Goal: Transaction & Acquisition: Purchase product/service

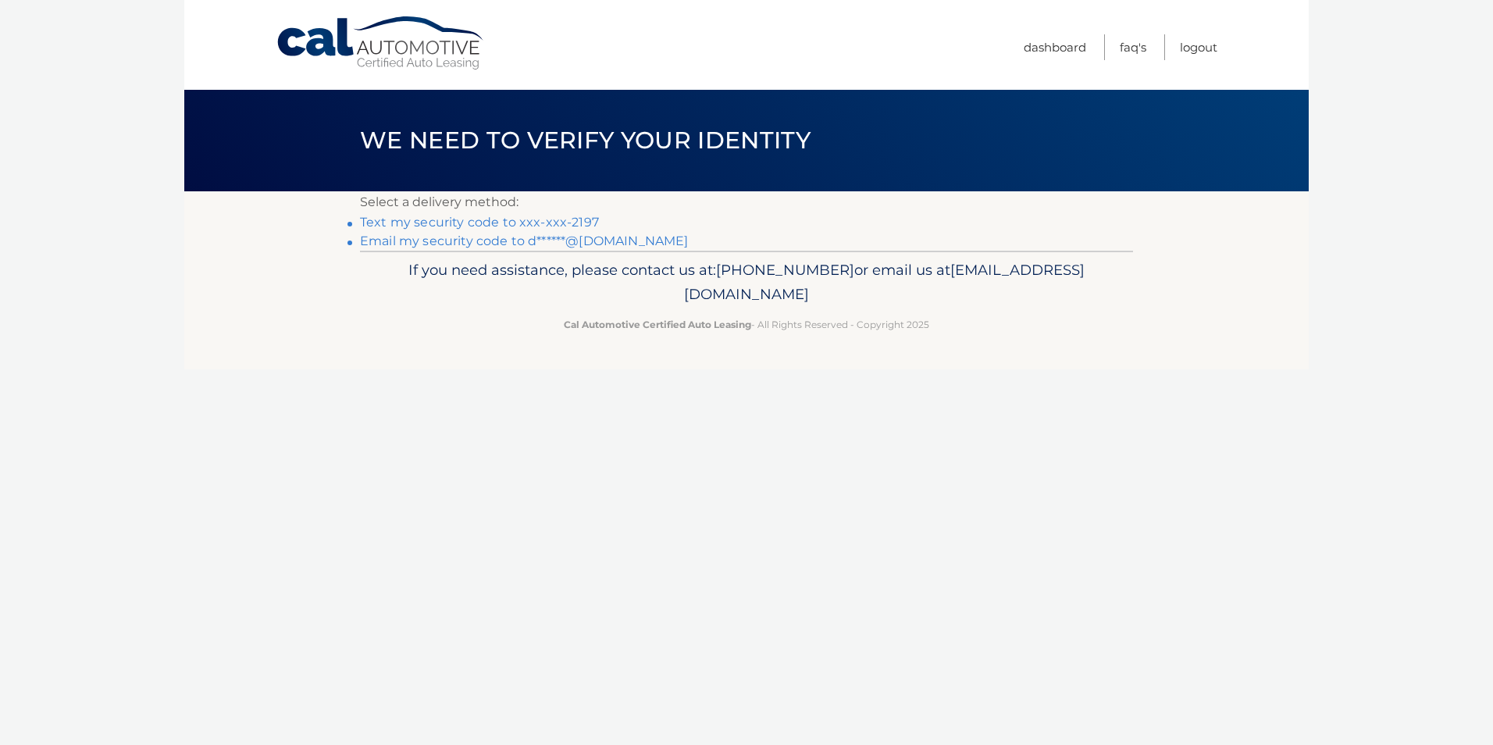
click at [472, 220] on link "Text my security code to xxx-xxx-2197" at bounding box center [479, 222] width 239 height 15
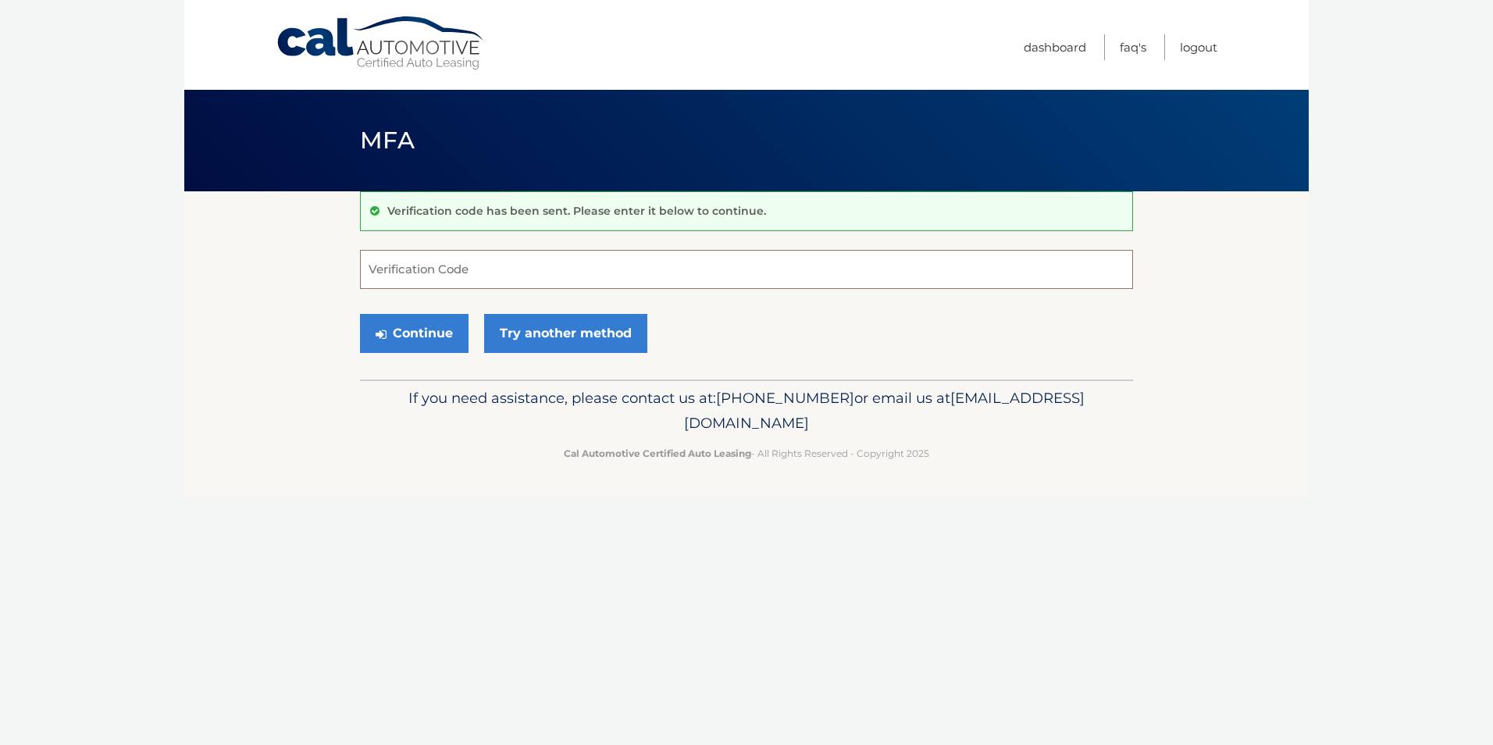
click at [465, 280] on input "Verification Code" at bounding box center [746, 269] width 773 height 39
type input "778851"
click at [446, 344] on button "Continue" at bounding box center [414, 333] width 109 height 39
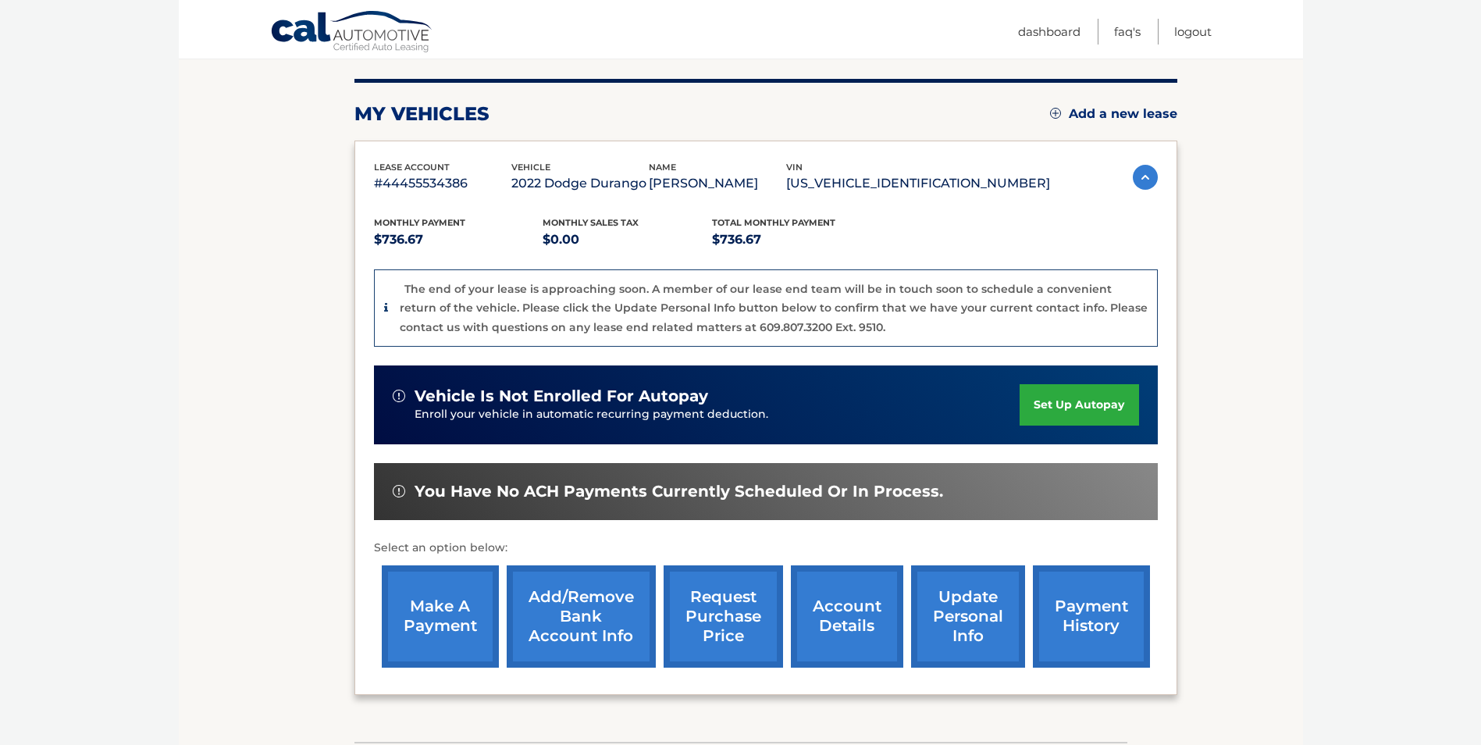
scroll to position [183, 0]
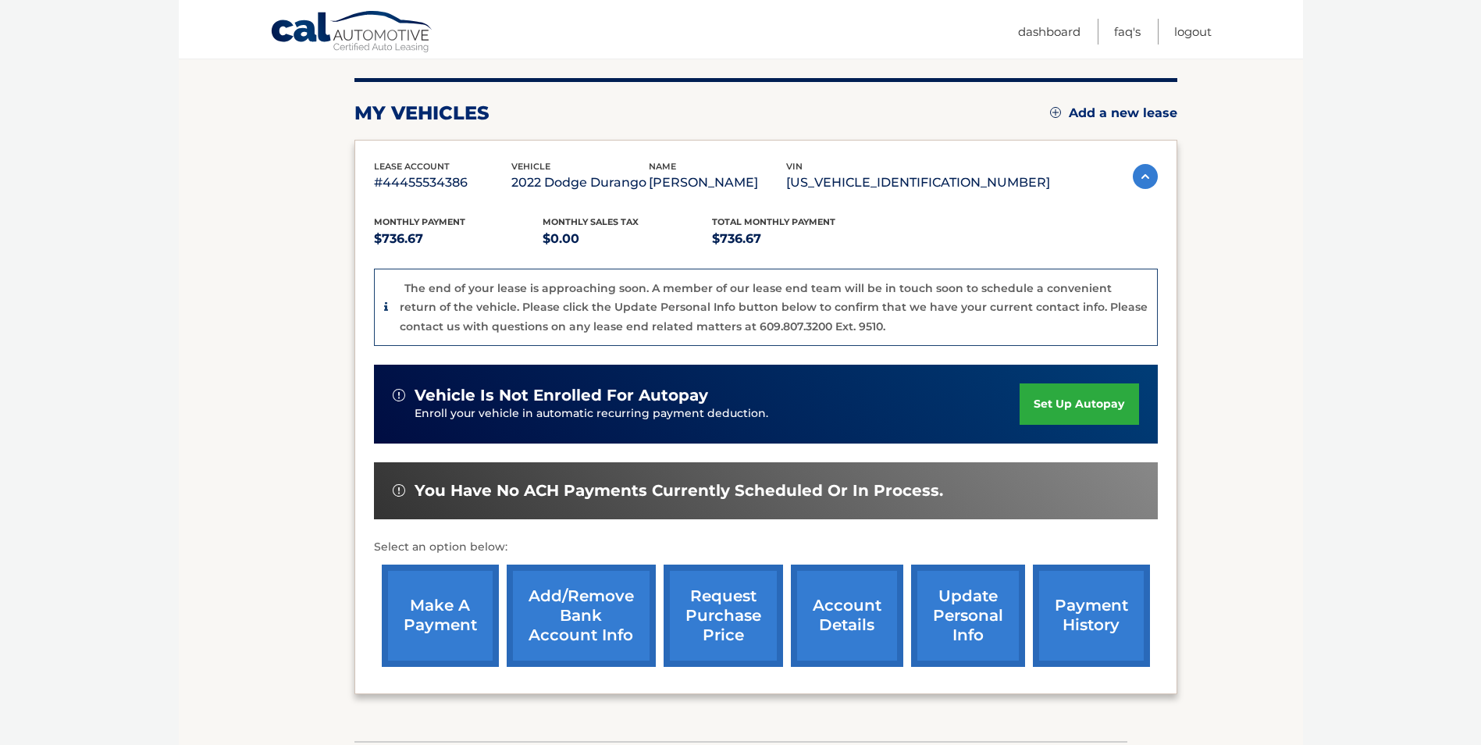
click at [445, 598] on link "make a payment" at bounding box center [440, 616] width 117 height 102
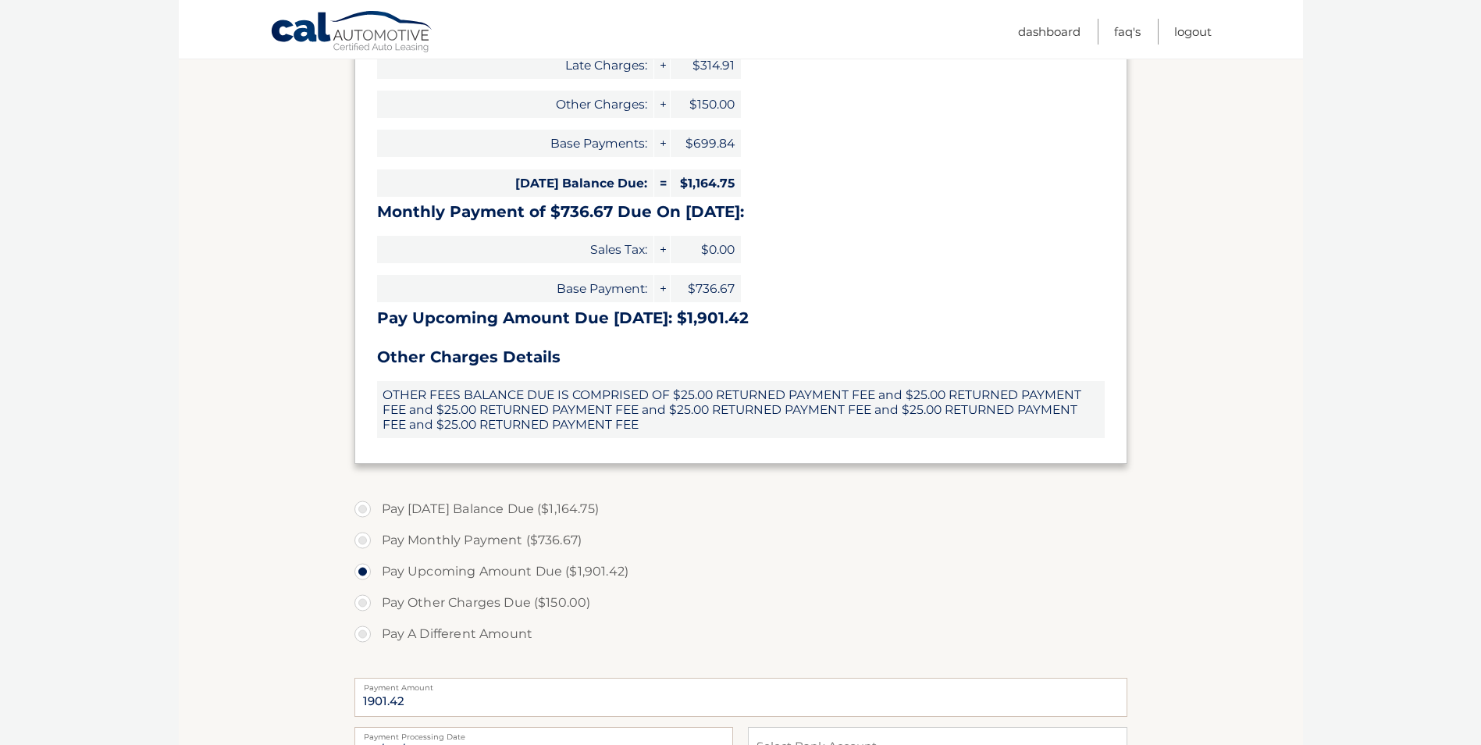
scroll to position [297, 0]
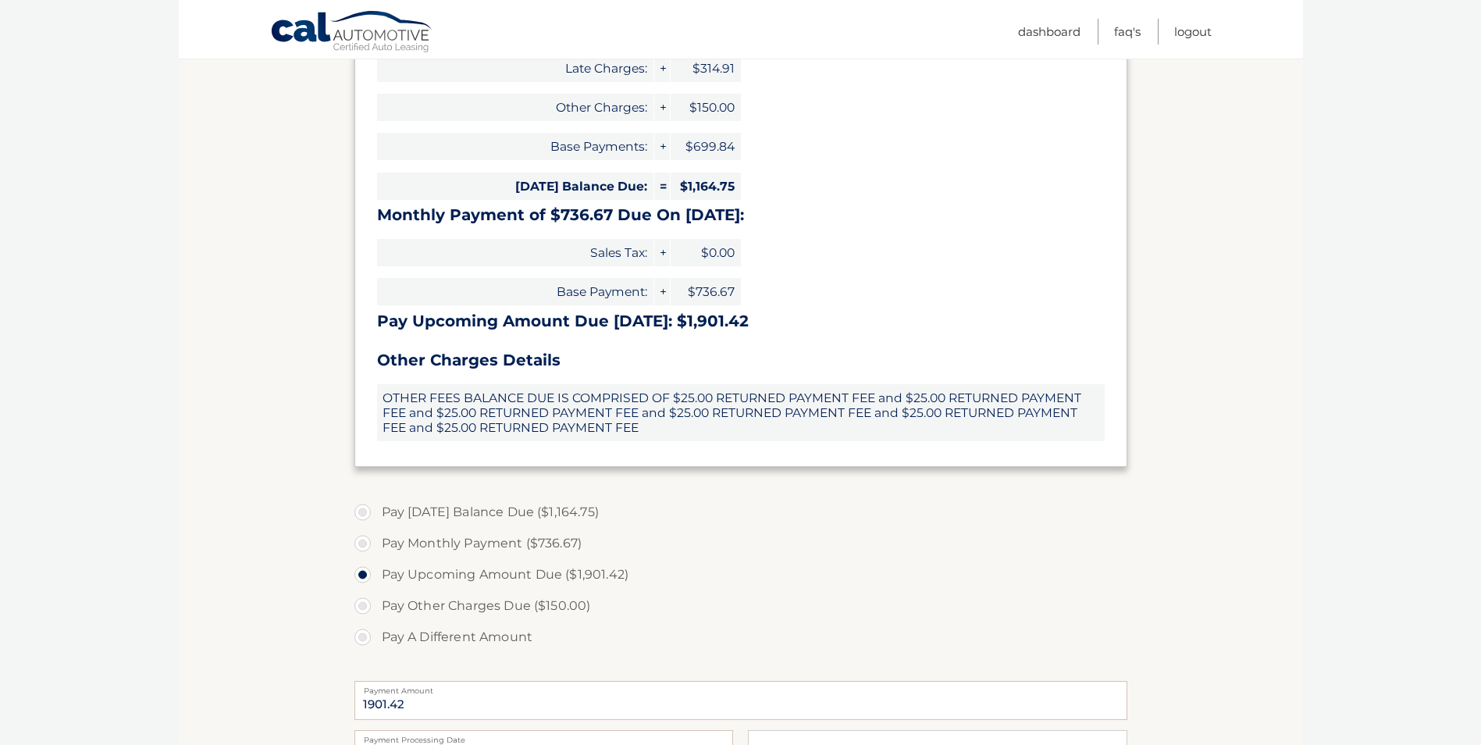
click at [363, 542] on label "Pay Monthly Payment ($736.67)" at bounding box center [740, 543] width 773 height 31
click at [363, 542] on input "Pay Monthly Payment ($736.67)" at bounding box center [369, 540] width 16 height 25
radio input "true"
type input "736.67"
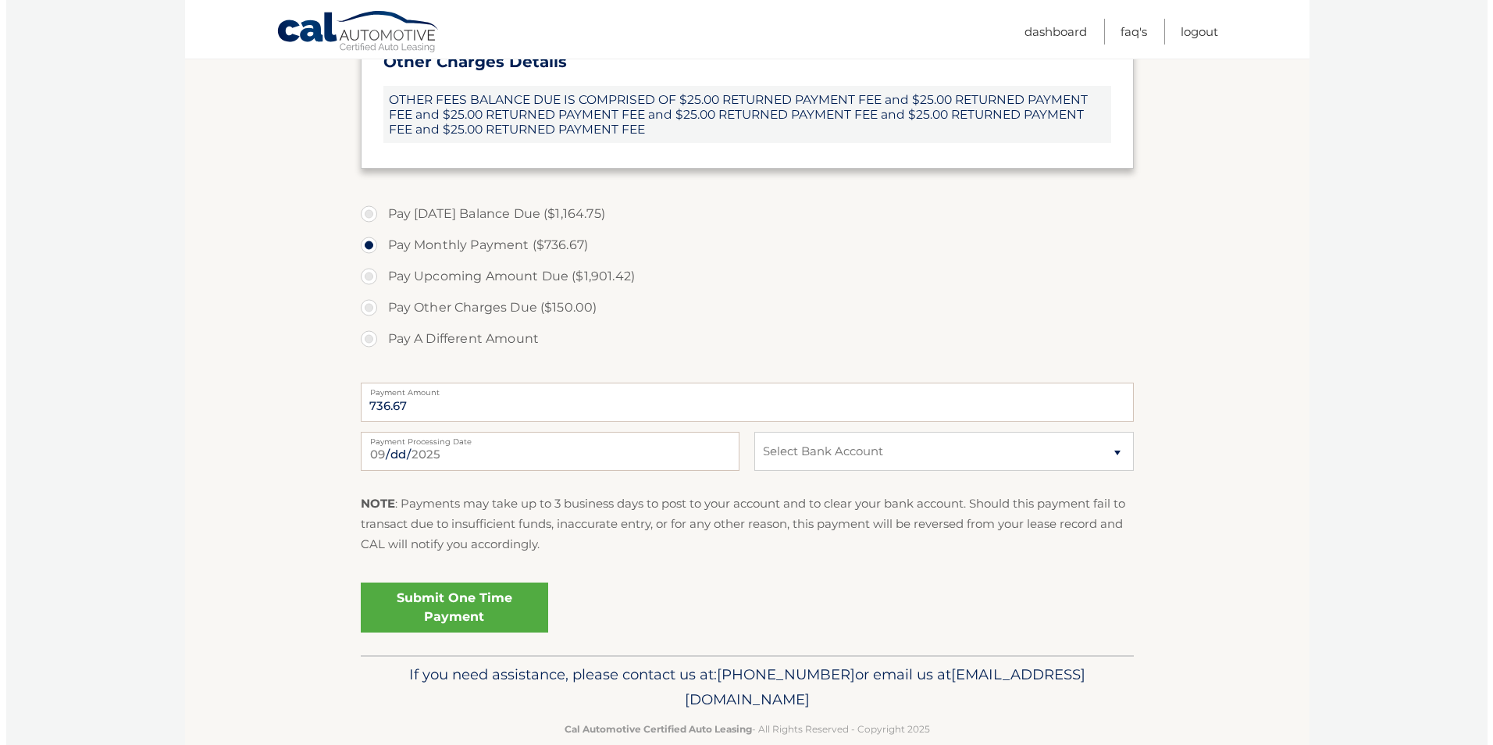
scroll to position [587, 0]
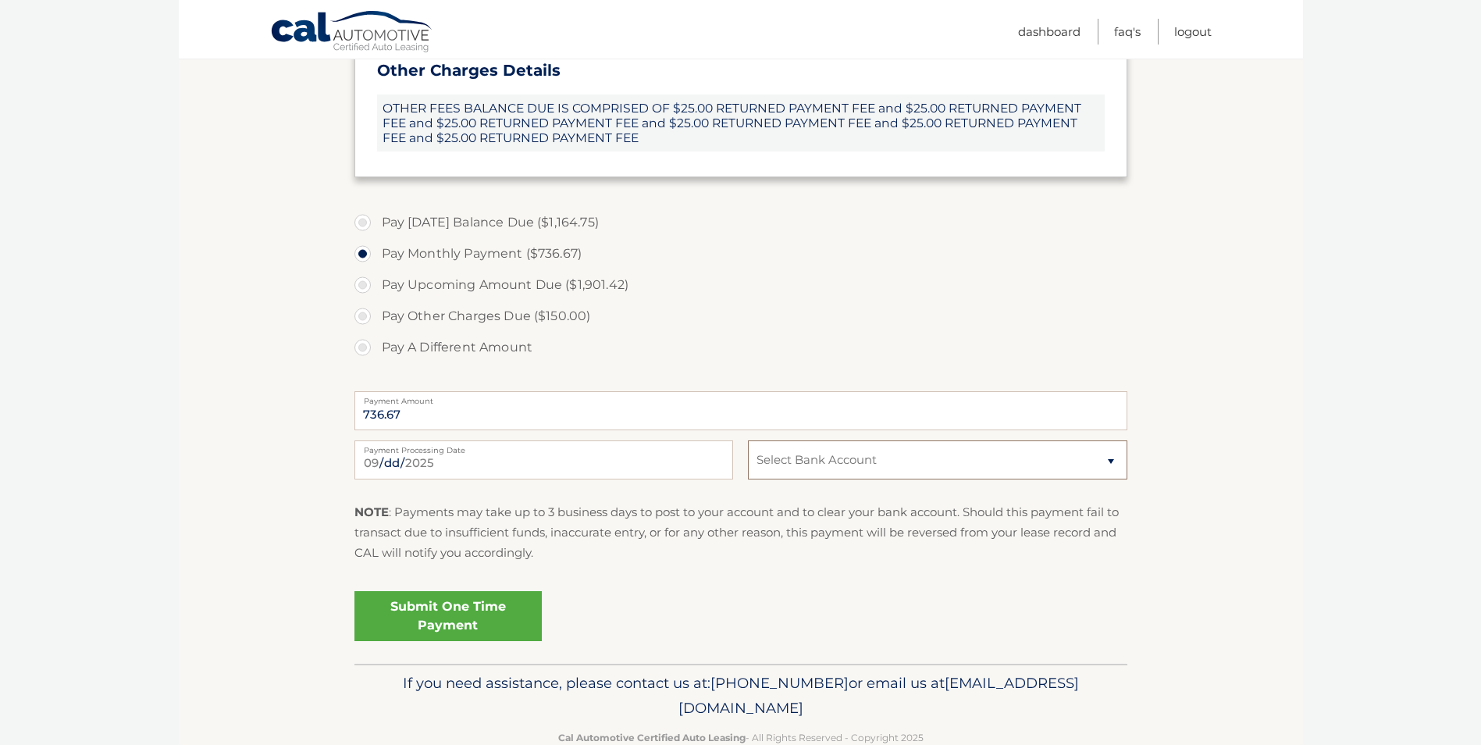
click at [897, 462] on select "Select Bank Account BUS&#039; ACCT JPMORGAN CHASE BANK, NA *****9801 Checking J…" at bounding box center [937, 459] width 379 height 39
select select "NmZkYzU5ZDQtN2Q1OS00NzZkLThkNDAtMDllOTJiMTFmN2Uz"
click at [748, 440] on select "Select Bank Account BUS&#039; ACCT JPMORGAN CHASE BANK, NA *****9801 Checking J…" at bounding box center [937, 459] width 379 height 39
click at [447, 622] on link "Submit One Time Payment" at bounding box center [447, 616] width 187 height 50
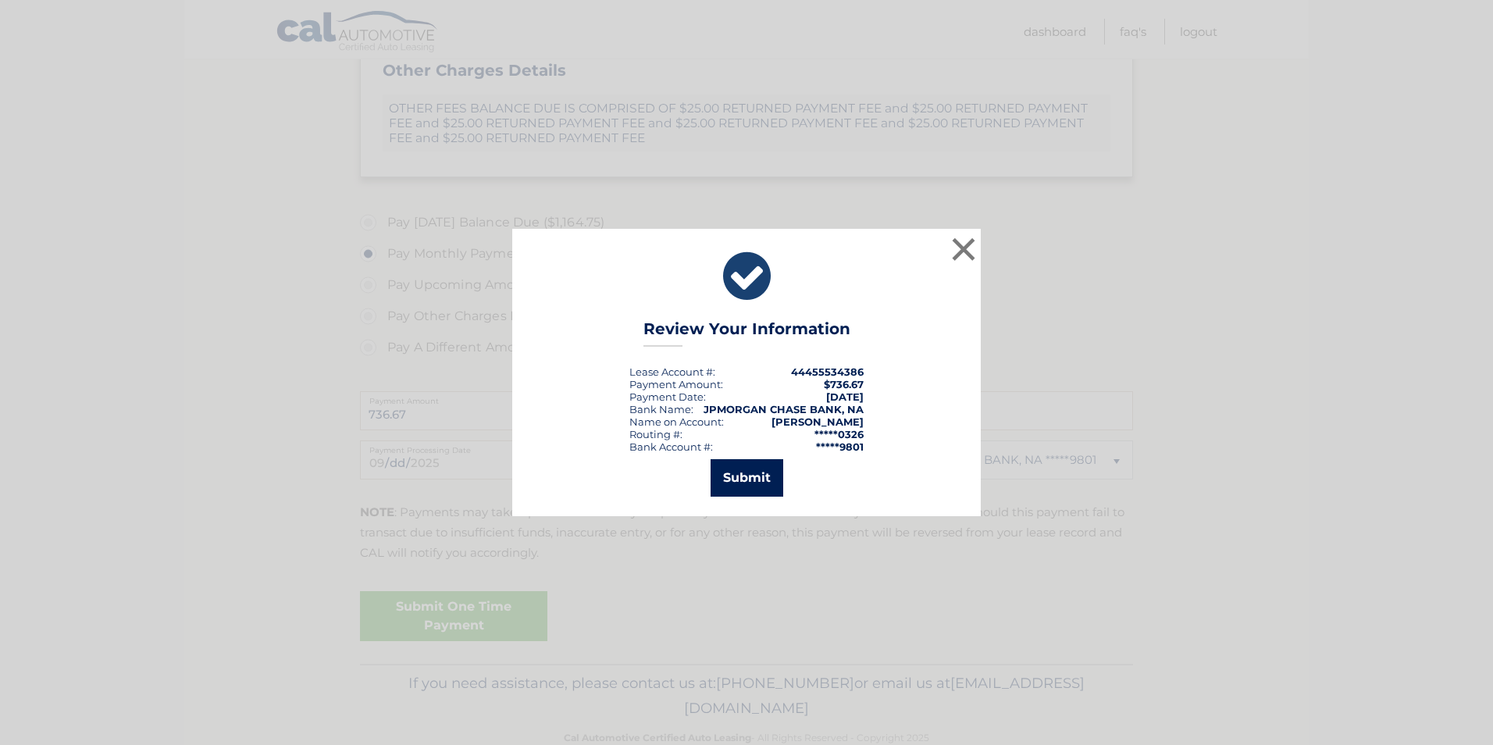
click at [763, 478] on button "Submit" at bounding box center [747, 477] width 73 height 37
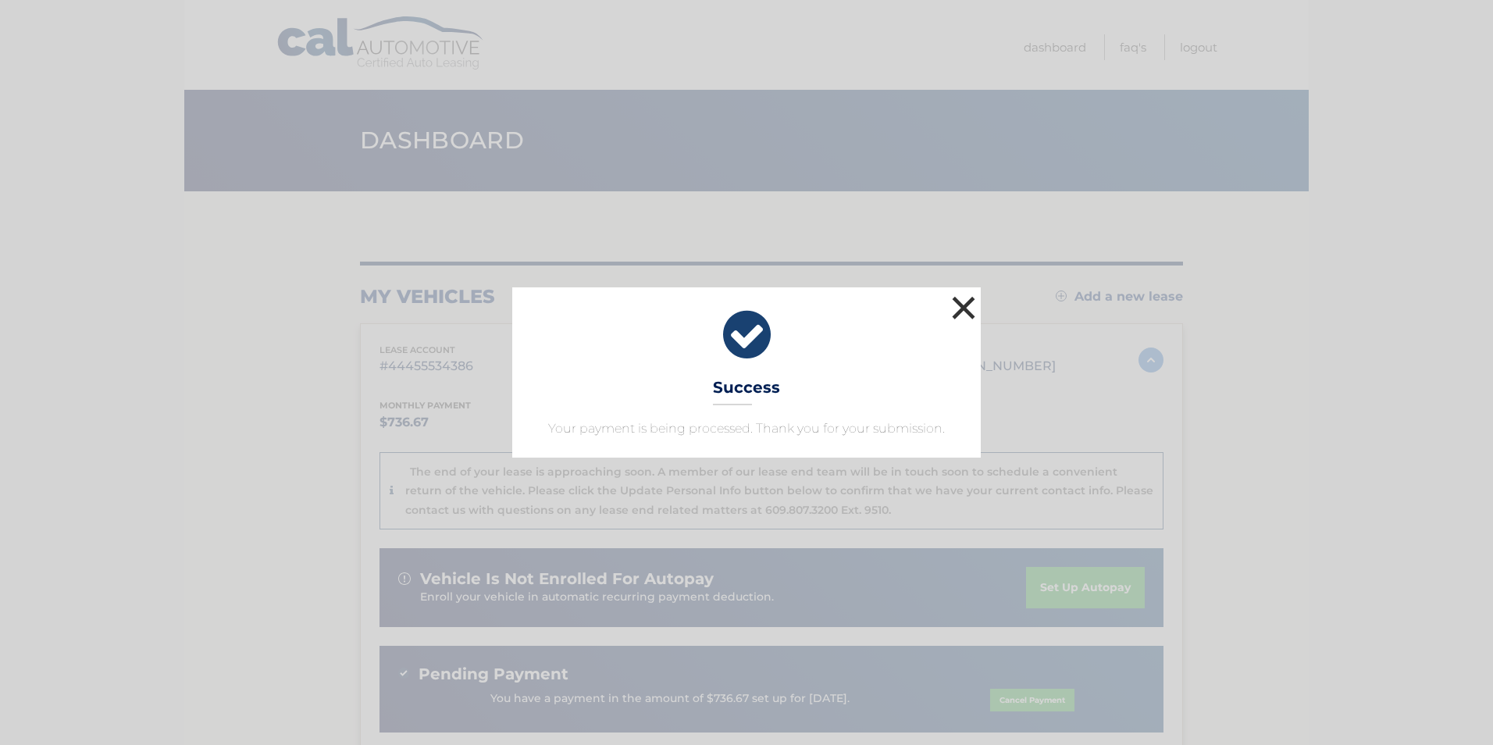
click at [970, 317] on button "×" at bounding box center [963, 307] width 31 height 31
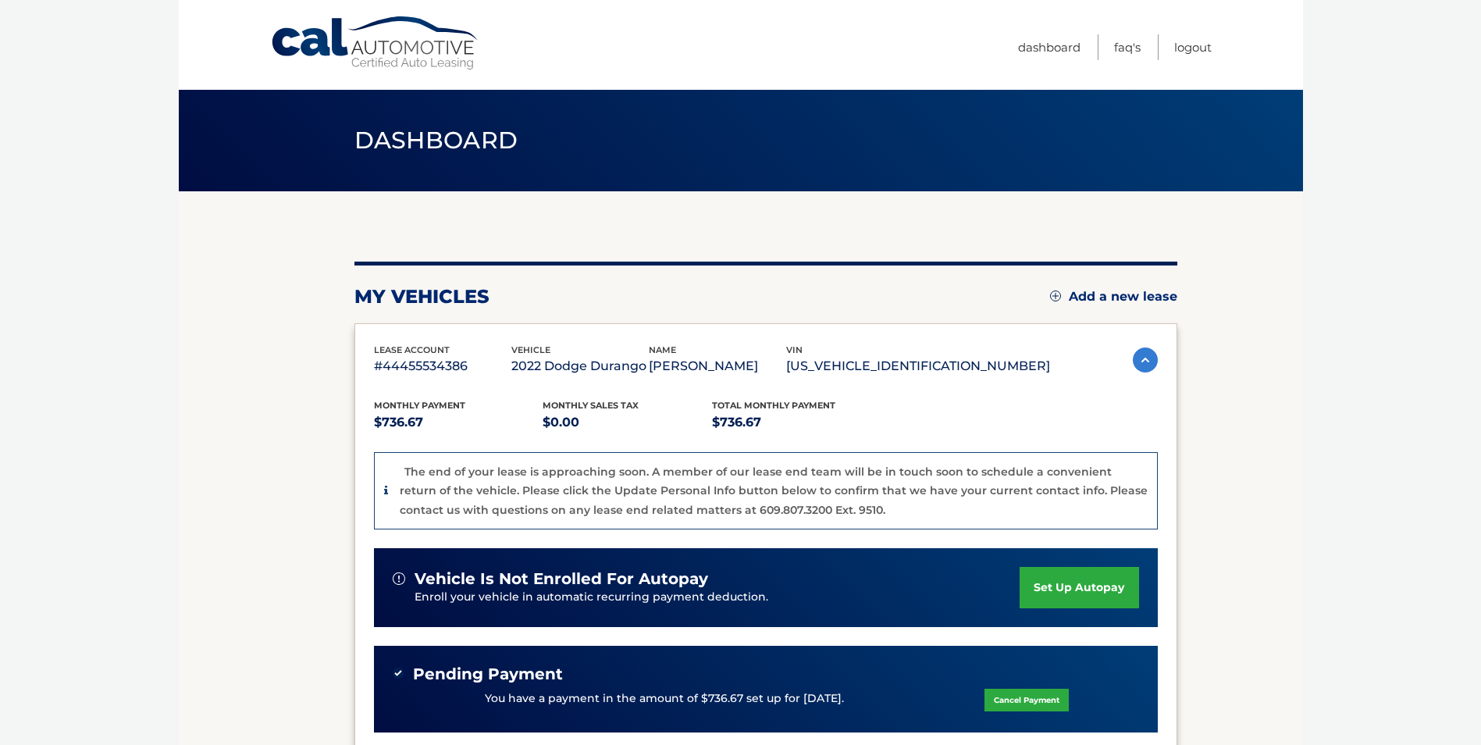
click at [1427, 262] on body "Cal Automotive Menu Dashboard FAQ's Logout" at bounding box center [740, 372] width 1481 height 745
